Goal: Task Accomplishment & Management: Use online tool/utility

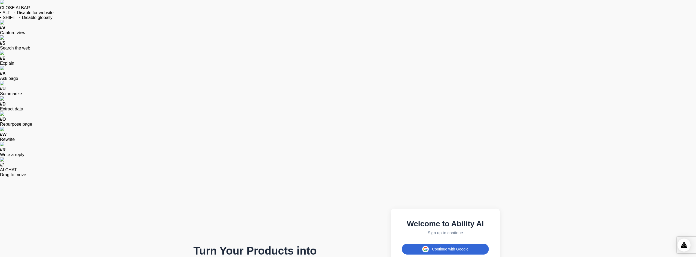
click at [450, 244] on button "Continue with Google" at bounding box center [445, 249] width 87 height 11
